Goal: Check status: Check status

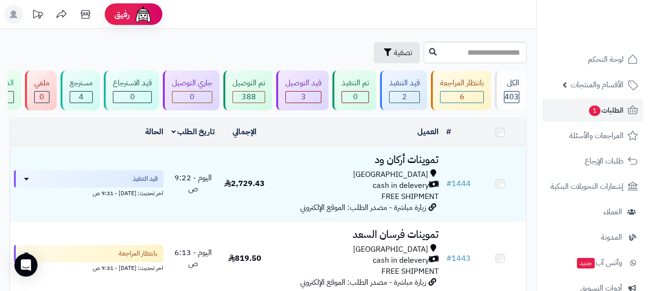
scroll to position [144, 0]
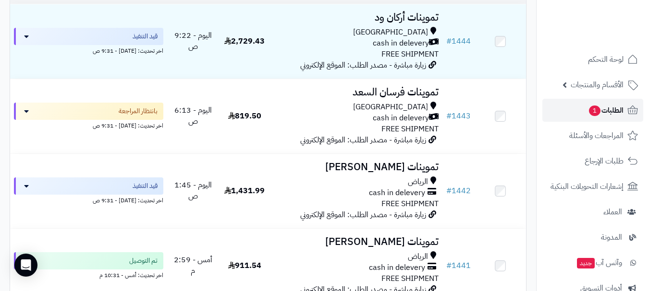
click at [564, 113] on link "الطلبات 1" at bounding box center [592, 110] width 101 height 23
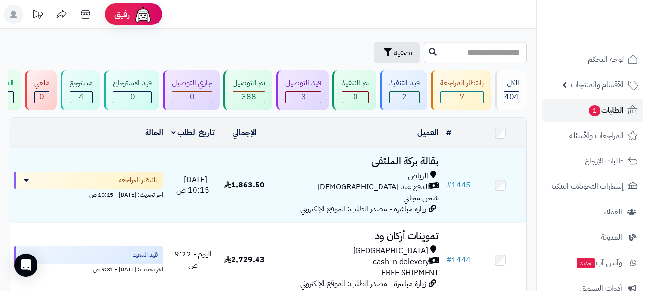
click at [565, 118] on link "الطلبات 1" at bounding box center [592, 110] width 101 height 23
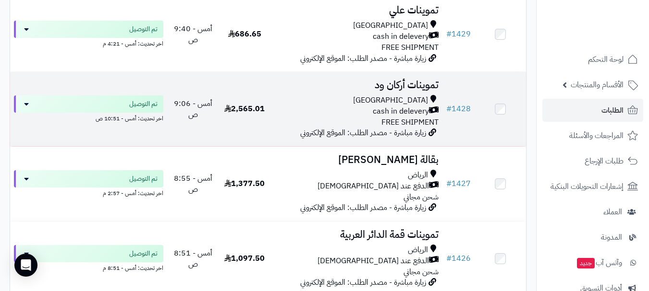
scroll to position [1296, 0]
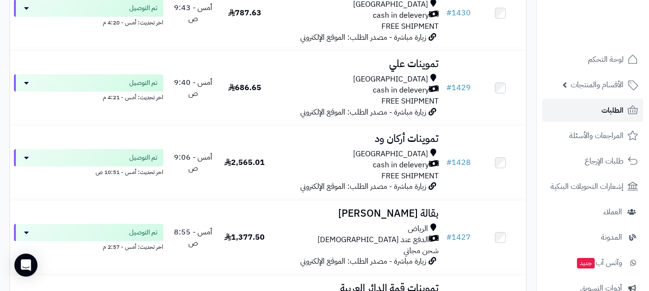
click at [605, 109] on span "الطلبات" at bounding box center [612, 110] width 22 height 13
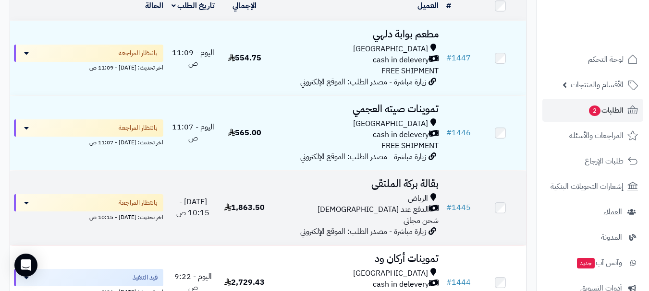
scroll to position [144, 0]
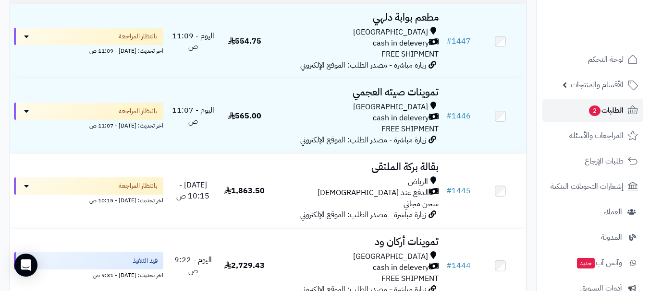
click at [582, 115] on link "الطلبات 2" at bounding box center [592, 110] width 101 height 23
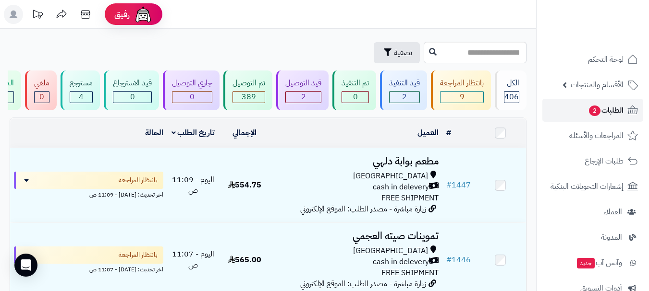
click at [571, 112] on link "الطلبات 2" at bounding box center [592, 110] width 101 height 23
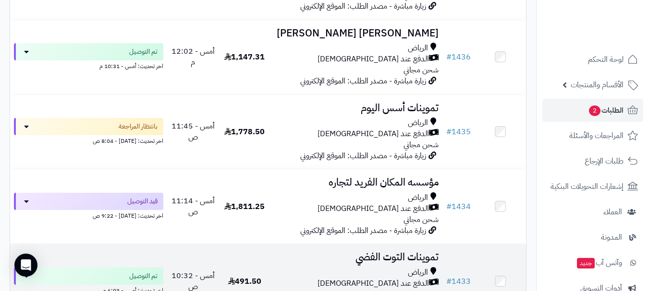
scroll to position [1008, 0]
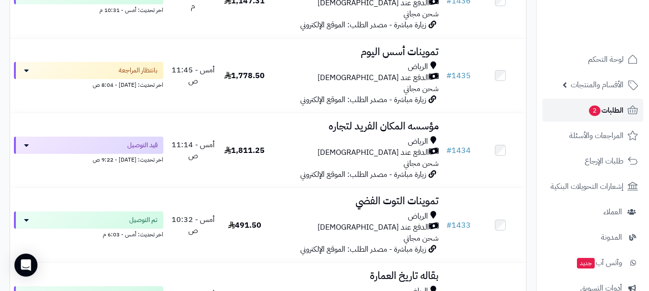
click at [571, 113] on link "الطلبات 2" at bounding box center [592, 110] width 101 height 23
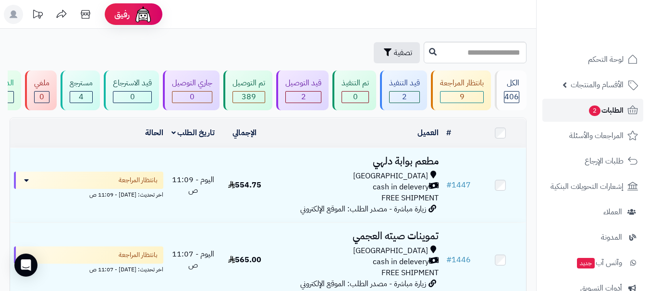
click at [591, 110] on span "2" at bounding box center [595, 111] width 12 height 11
click at [569, 106] on link "الطلبات 2" at bounding box center [592, 110] width 101 height 23
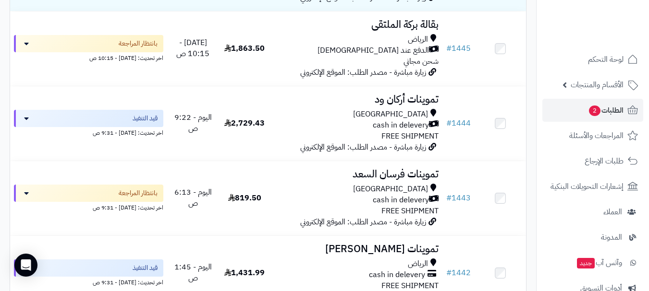
scroll to position [288, 0]
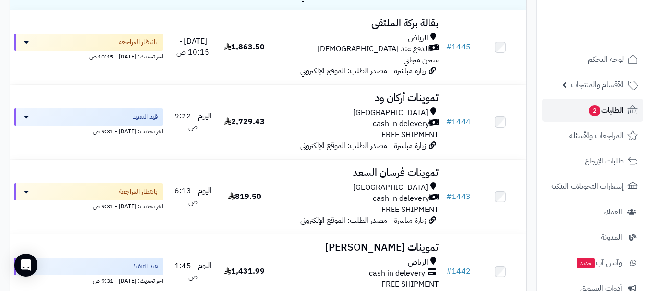
click at [600, 103] on link "الطلبات 2" at bounding box center [592, 110] width 101 height 23
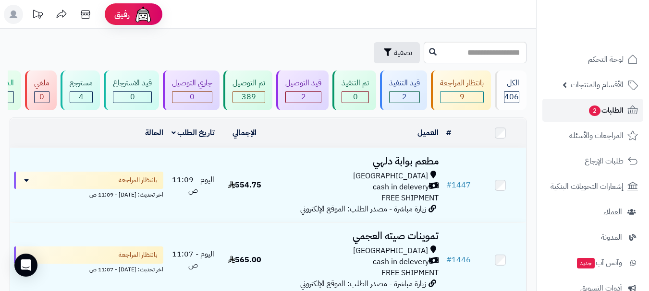
click at [581, 109] on link "الطلبات 2" at bounding box center [592, 110] width 101 height 23
click at [562, 107] on link "الطلبات 2" at bounding box center [592, 110] width 101 height 23
click at [575, 110] on link "الطلبات 2" at bounding box center [592, 110] width 101 height 23
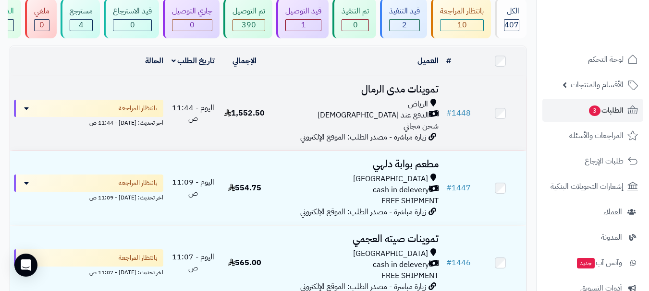
scroll to position [96, 0]
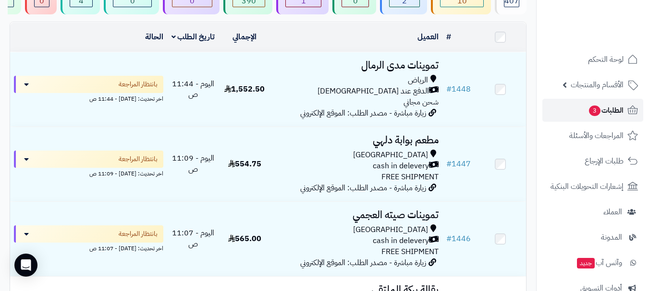
click at [602, 112] on span "الطلبات 3" at bounding box center [606, 110] width 36 height 13
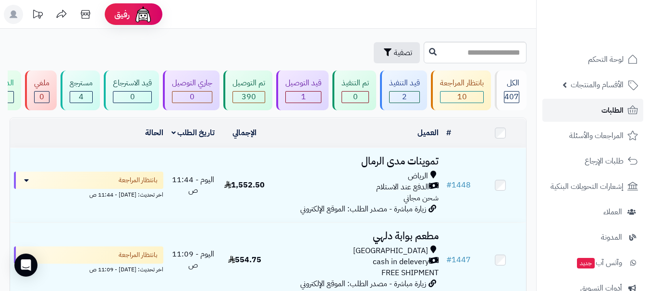
click at [593, 110] on link "الطلبات" at bounding box center [592, 110] width 101 height 23
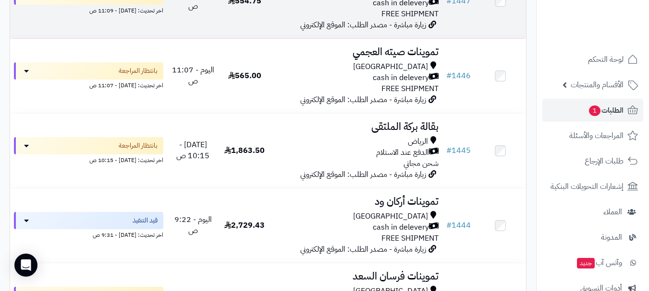
scroll to position [336, 0]
